Goal: Task Accomplishment & Management: Complete application form

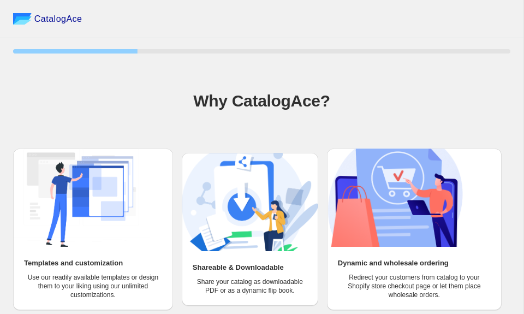
scroll to position [53, 0]
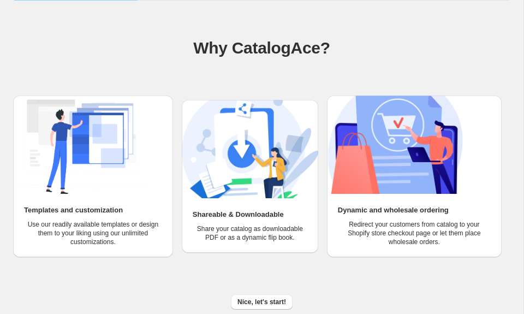
click at [137, 170] on img at bounding box center [81, 145] width 137 height 98
click at [267, 302] on span "Nice, let's start!" at bounding box center [262, 302] width 49 height 9
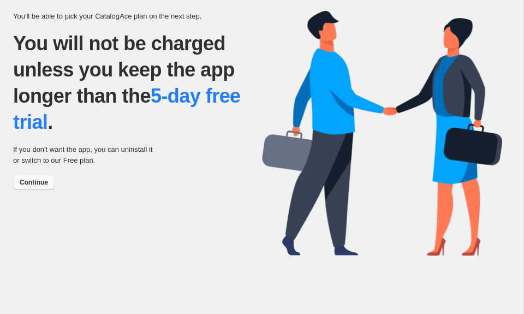
click at [46, 184] on span "Continue" at bounding box center [34, 182] width 28 height 9
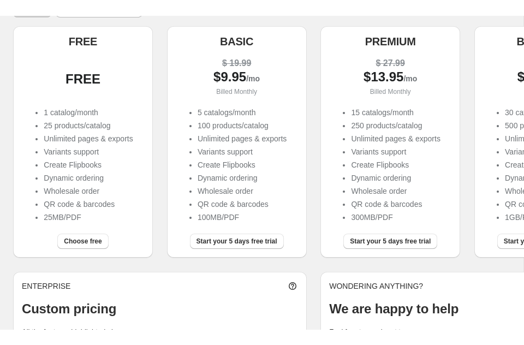
scroll to position [115, 0]
